Goal: Task Accomplishment & Management: Complete application form

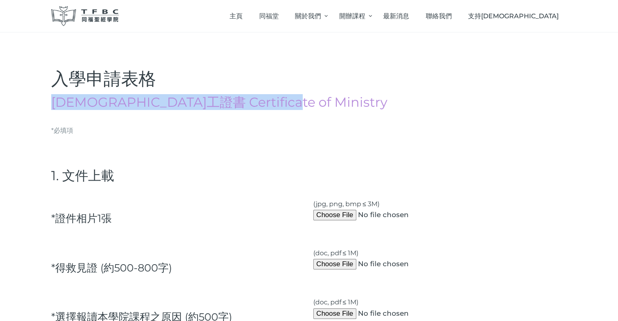
drag, startPoint x: 47, startPoint y: 103, endPoint x: 300, endPoint y: 101, distance: 252.6
click at [300, 101] on div "入學申請表格 [DEMOGRAPHIC_DATA]⼯證書 Certificate of Ministry" at bounding box center [309, 97] width 536 height 55
copy h4 "[DEMOGRAPHIC_DATA]⼯證書 Certificate of Ministry"
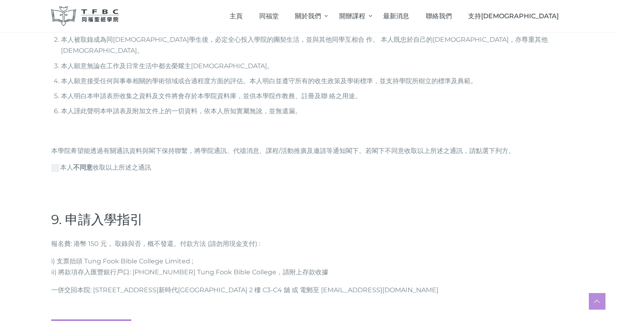
scroll to position [2314, 0]
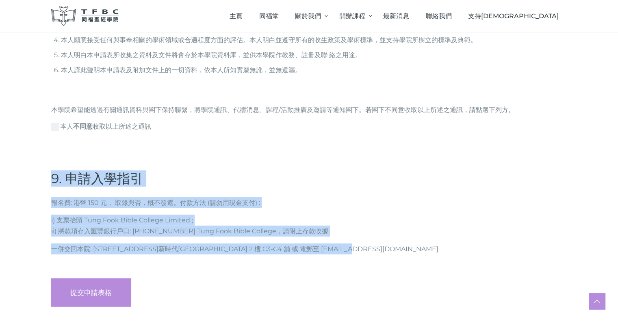
drag, startPoint x: 52, startPoint y: 142, endPoint x: 372, endPoint y: 217, distance: 328.9
click at [372, 244] on p "⼀併交回本院: [STREET_ADDRESS]新時代[GEOGRAPHIC_DATA] 2 樓 C3-C4 舖 或 電郵⾄ [EMAIL_ADDRESS][…" at bounding box center [309, 249] width 516 height 11
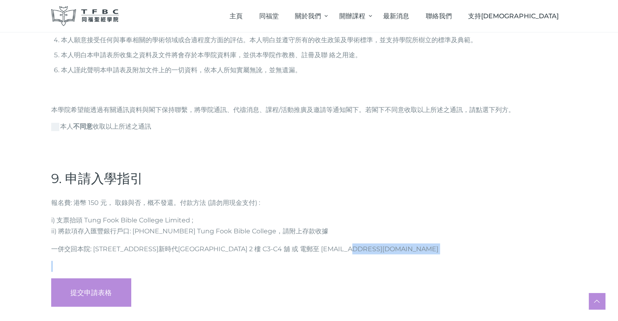
click at [372, 244] on p "⼀併交回本院: [STREET_ADDRESS]新時代[GEOGRAPHIC_DATA] 2 樓 C3-C4 舖 或 電郵⾄ [EMAIL_ADDRESS][…" at bounding box center [309, 249] width 516 height 11
click at [147, 197] on p "報名費: 港幣 150 元， 取錄與否，概不發還。付款⽅法 (請勿⽤現⾦⽀付) :" at bounding box center [309, 202] width 516 height 11
drag, startPoint x: 52, startPoint y: 143, endPoint x: 331, endPoint y: 201, distance: 285.5
click at [331, 215] on p "i) ⽀票抬頭 Tung Fook Bible College Limited ; ii) 將款項存入匯豐銀⾏⼾⼝: [PHONE_NUMBER] Tung …" at bounding box center [309, 226] width 516 height 22
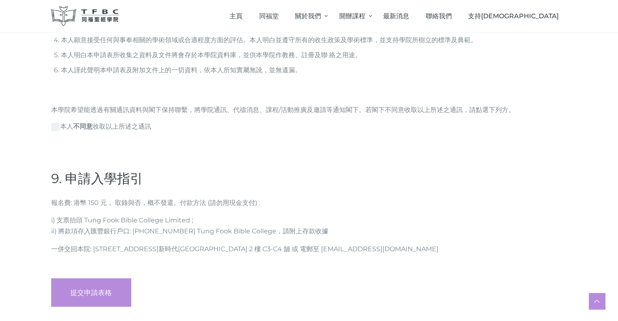
drag, startPoint x: 49, startPoint y: 143, endPoint x: 328, endPoint y: 203, distance: 286.0
copy form "9. 申請入學指引 報名費: 港幣 150 元， 取錄與否，概不發還。付款⽅法 (請勿⽤現⾦⽀付) : i) ⽀票抬頭 Tung Fook Bible Col…"
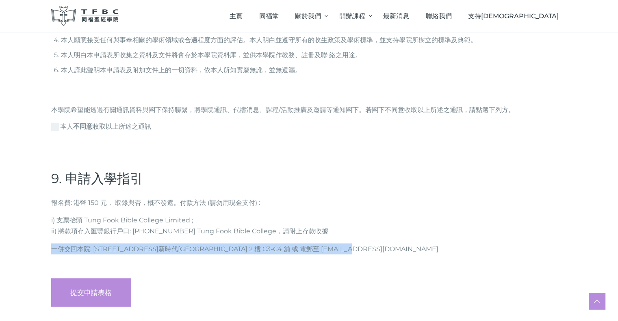
drag, startPoint x: 54, startPoint y: 216, endPoint x: 380, endPoint y: 220, distance: 326.5
copy p "⼀併交回本院: [STREET_ADDRESS]新時代[GEOGRAPHIC_DATA] 2 樓 C3-C4 舖 或 電郵⾄ [EMAIL_ADDRESS][…"
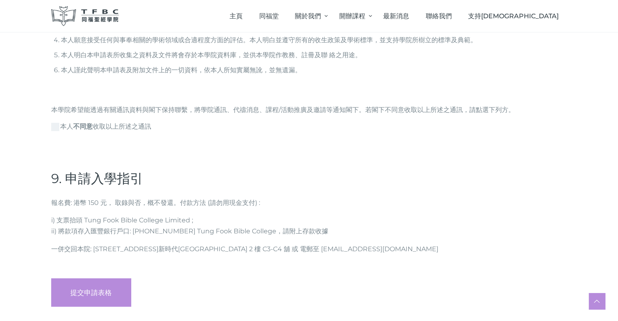
click at [309, 171] on h4 "9. 申請入學指引" at bounding box center [309, 179] width 516 height 16
